Goal: Information Seeking & Learning: Learn about a topic

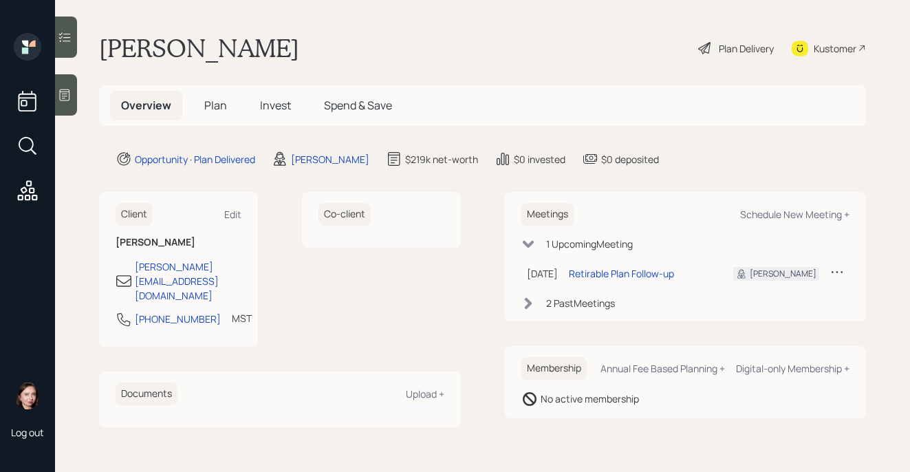
click at [226, 104] on h5 "Plan" at bounding box center [215, 106] width 45 height 30
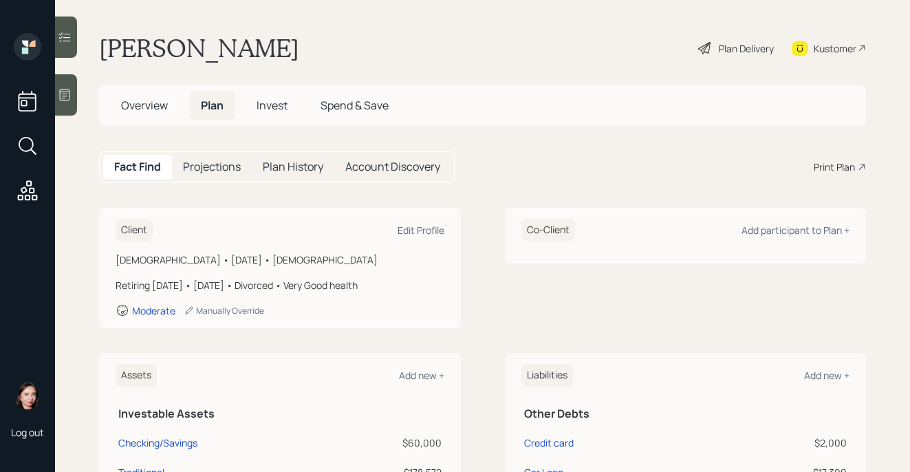
click at [724, 53] on div "Plan Delivery" at bounding box center [746, 48] width 55 height 14
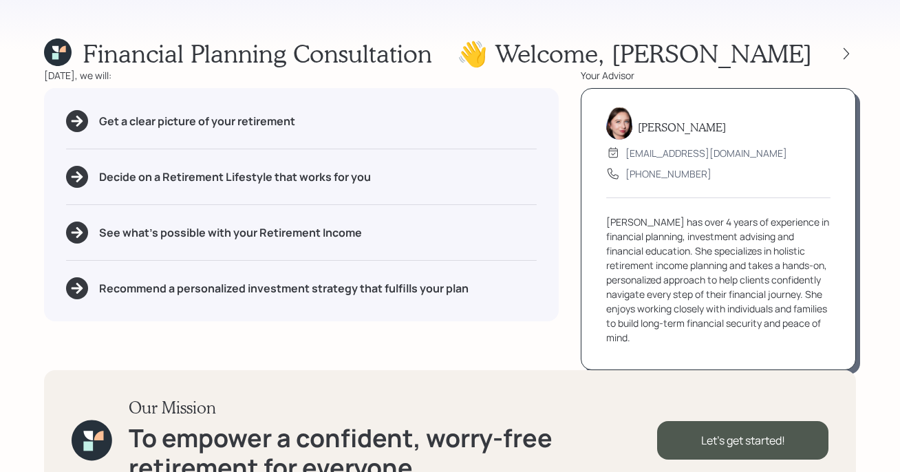
click at [862, 40] on div "Financial Planning Consultation 👋 Welcome , [PERSON_NAME] [DATE], we will: Get …" at bounding box center [450, 236] width 900 height 472
click at [849, 56] on icon at bounding box center [846, 54] width 14 height 14
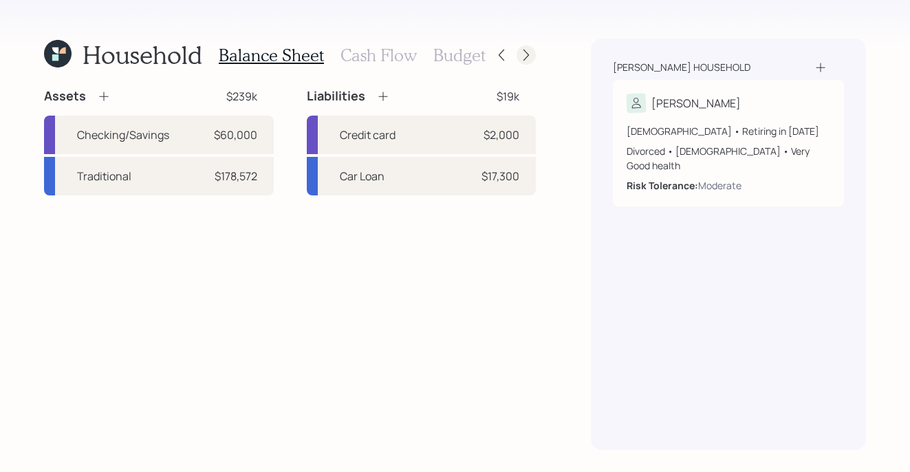
click at [526, 54] on icon at bounding box center [526, 55] width 14 height 14
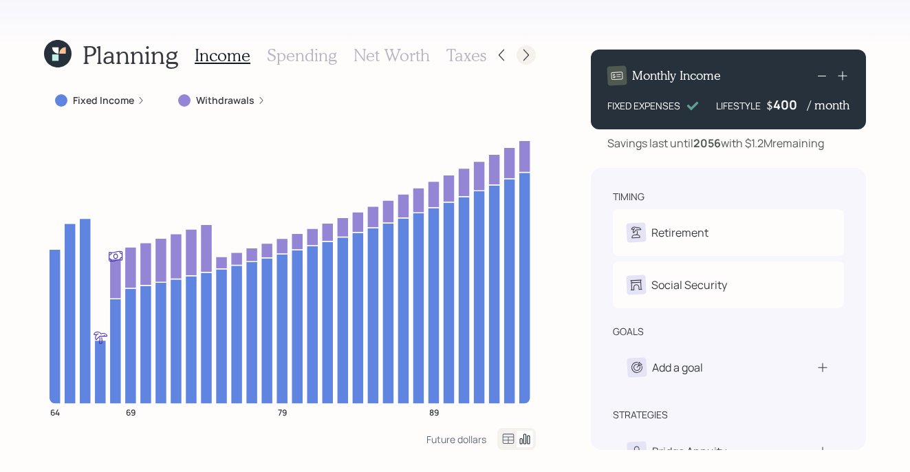
click at [525, 54] on icon at bounding box center [526, 55] width 14 height 14
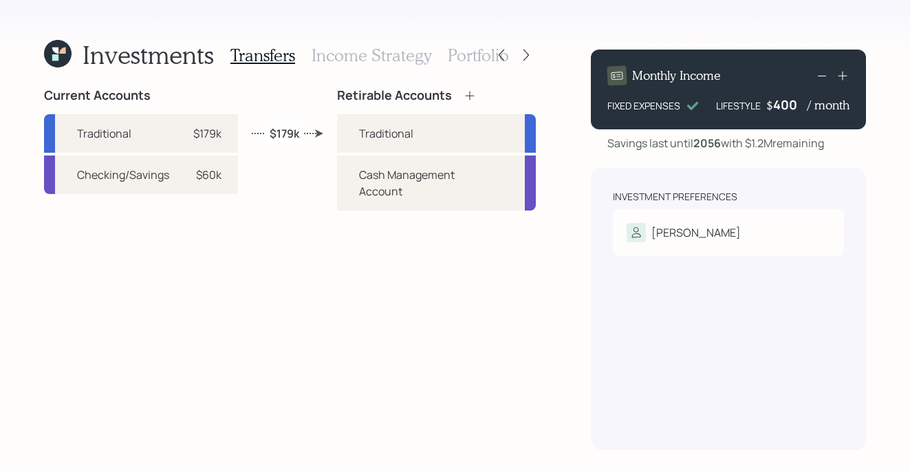
click at [525, 54] on icon at bounding box center [526, 55] width 14 height 14
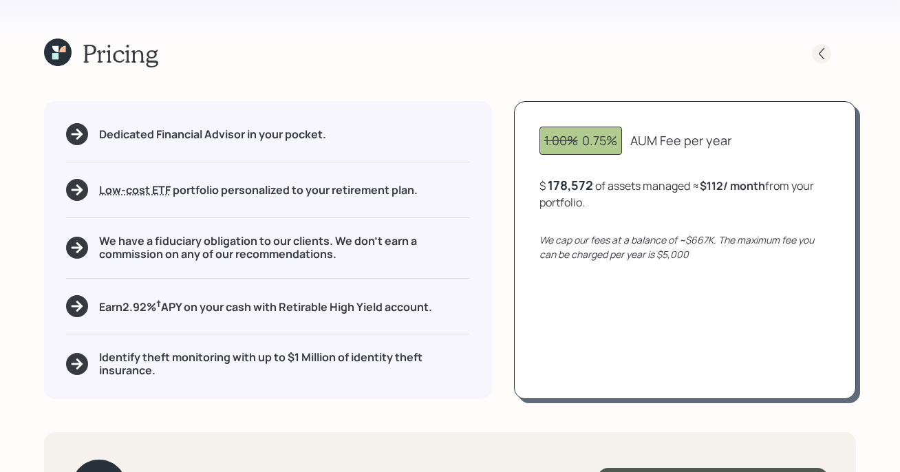
click at [819, 55] on icon at bounding box center [821, 54] width 14 height 14
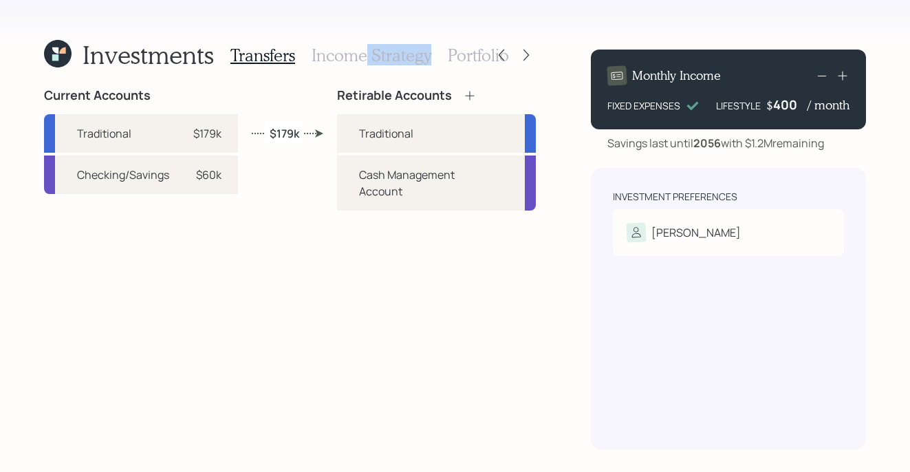
click at [365, 64] on div "Transfers Income Strategy Portfolio" at bounding box center [369, 55] width 279 height 33
click at [351, 61] on h3 "Income Strategy" at bounding box center [372, 55] width 120 height 20
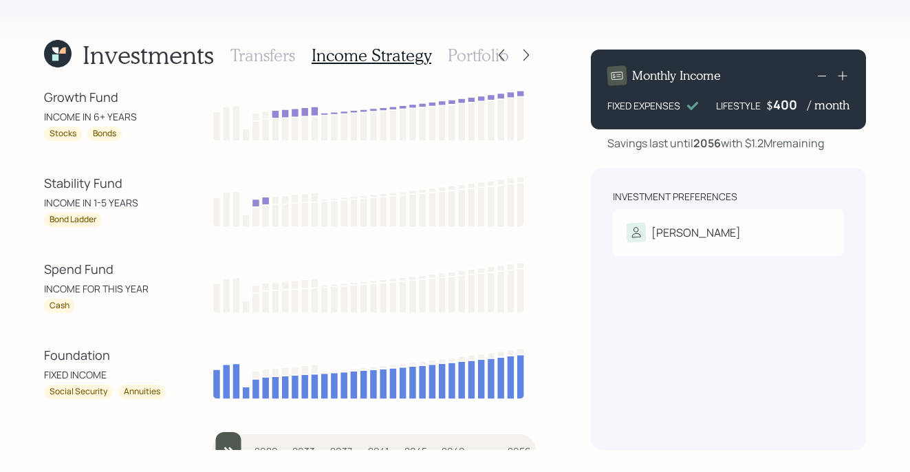
click at [464, 51] on h3 "Portfolio" at bounding box center [478, 55] width 61 height 20
